Goal: Navigation & Orientation: Find specific page/section

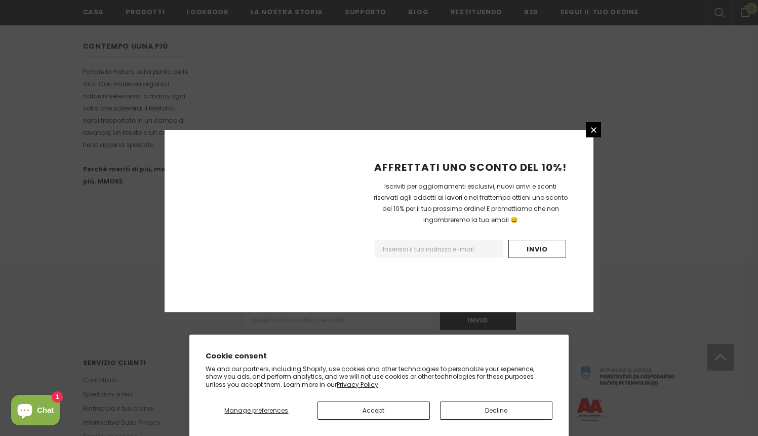
scroll to position [603, 0]
